Goal: Information Seeking & Learning: Learn about a topic

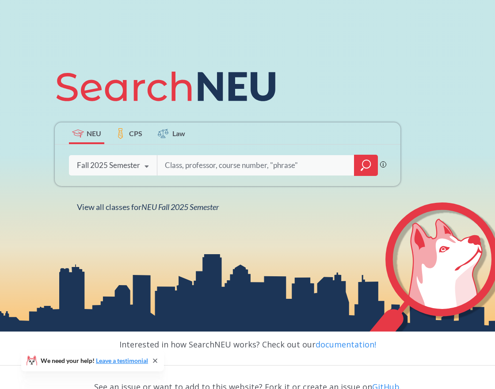
scroll to position [108, 0]
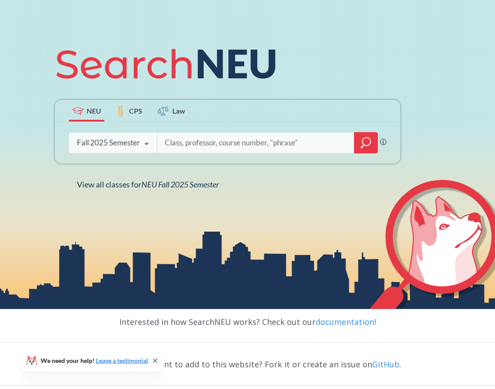
click at [137, 148] on div "Fall 2025 Semester Fall 2025 Semester Summer 2 2025 Semester Summer Full 2025 S…" at bounding box center [113, 143] width 88 height 22
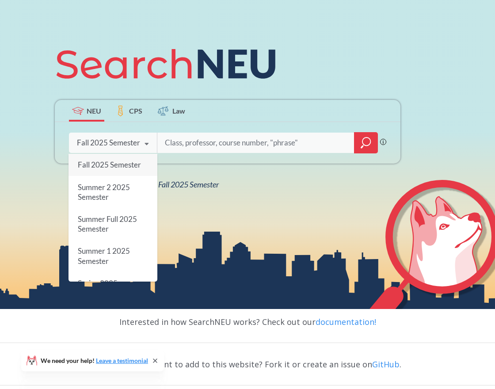
click at [201, 146] on input "search" at bounding box center [256, 142] width 184 height 19
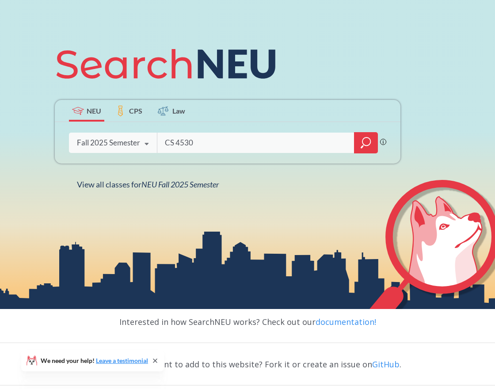
type input "CS 4530"
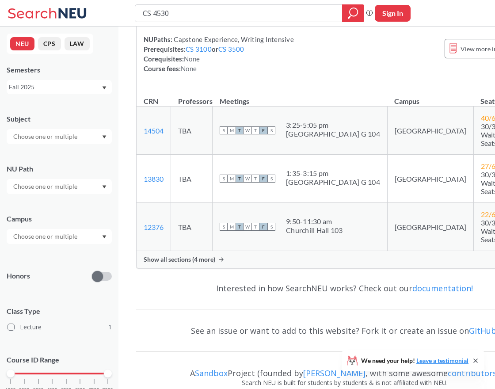
scroll to position [106, 0]
click at [291, 177] on div "1:35 - 3:15 pm" at bounding box center [333, 172] width 94 height 9
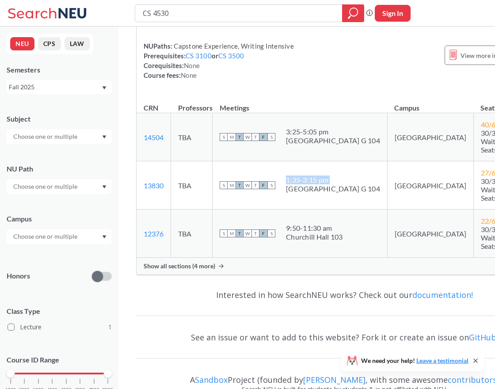
click at [291, 184] on div "1:35 - 3:15 pm" at bounding box center [333, 179] width 94 height 9
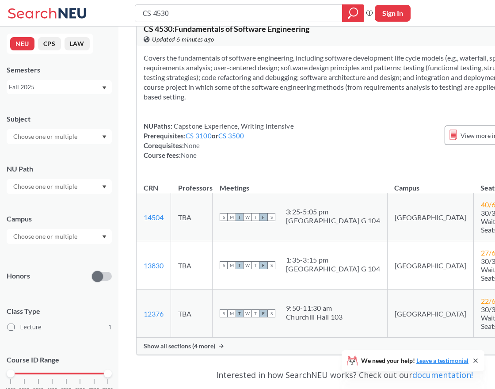
scroll to position [31, 0]
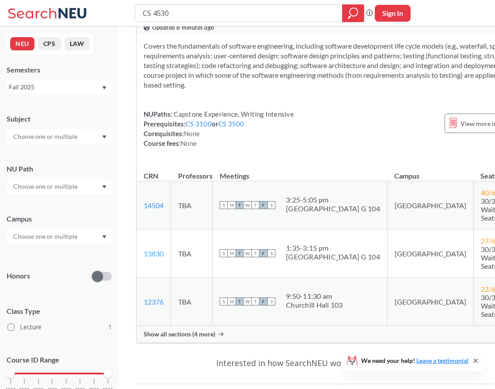
click at [149, 258] on link "13830" at bounding box center [154, 253] width 20 height 8
click at [186, 8] on input "CS 4530" at bounding box center [239, 13] width 194 height 15
type input "CS 4550"
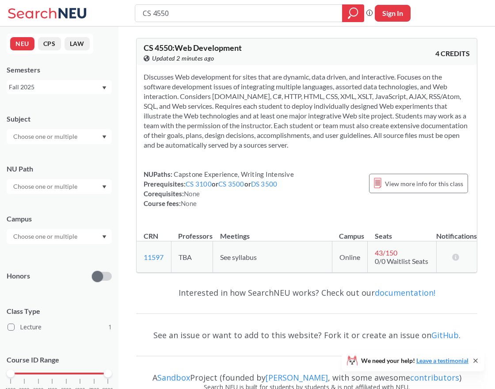
click at [296, 118] on section "Discusses Web development for sites that are dynamic, data driven, and interact…" at bounding box center [307, 111] width 326 height 78
click at [314, 118] on section "Discusses Web development for sites that are dynamic, data driven, and interact…" at bounding box center [307, 111] width 326 height 78
click at [258, 101] on section "Discusses Web development for sites that are dynamic, data driven, and interact…" at bounding box center [307, 111] width 326 height 78
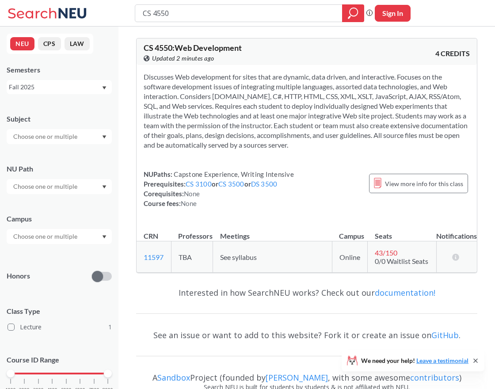
click at [258, 101] on section "Discusses Web development for sites that are dynamic, data driven, and interact…" at bounding box center [307, 111] width 326 height 78
click at [281, 125] on section "Discusses Web development for sites that are dynamic, data driven, and interact…" at bounding box center [307, 111] width 326 height 78
